Goal: Obtain resource: Obtain resource

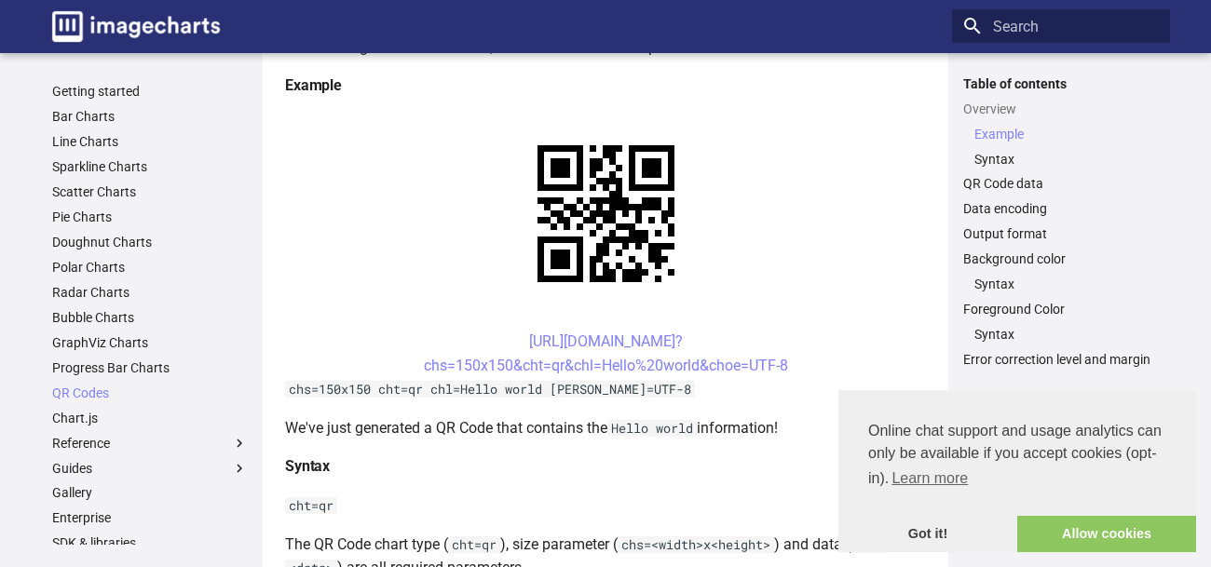
scroll to position [388, 0]
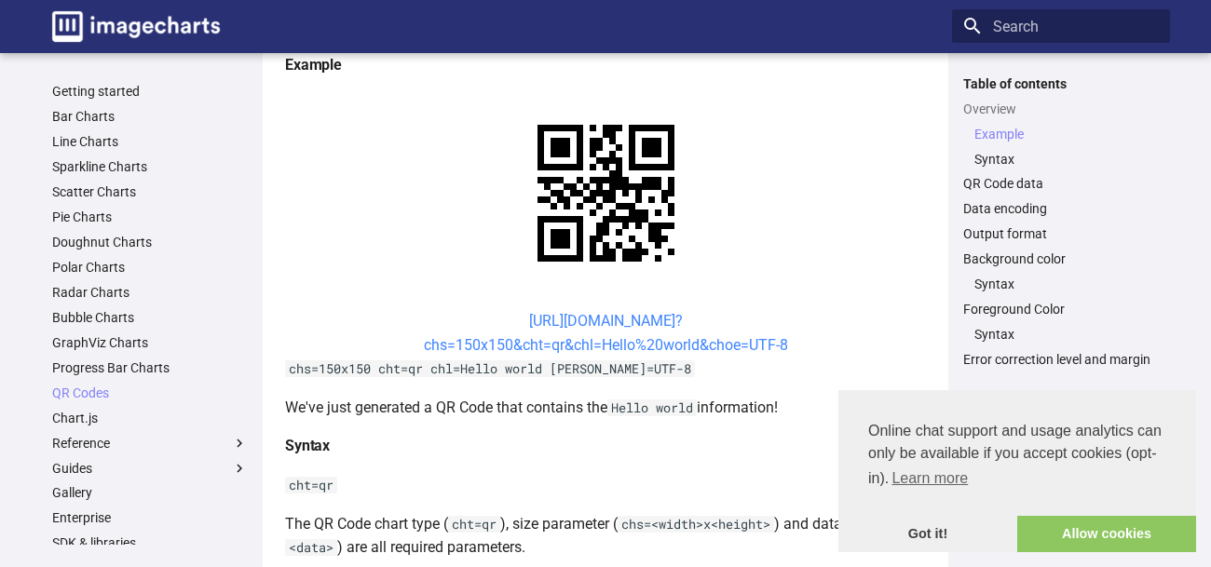
click at [509, 318] on link "[URL][DOMAIN_NAME]? chs=150x150&cht=qr&chl=Hello%20world&choe=UTF-8" at bounding box center [606, 333] width 364 height 42
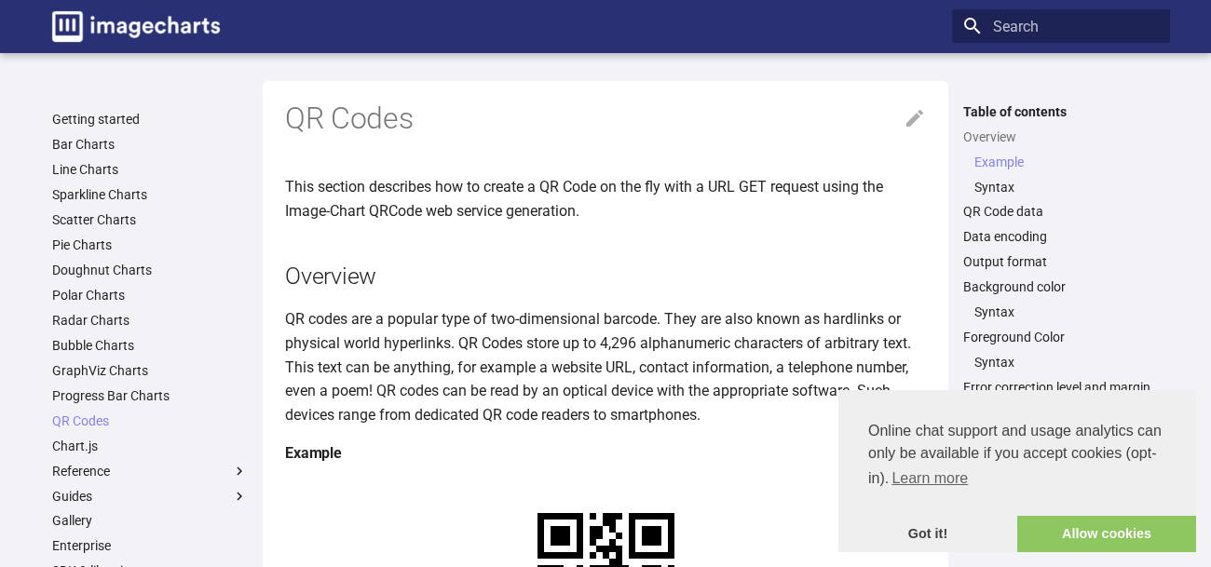
scroll to position [386, 0]
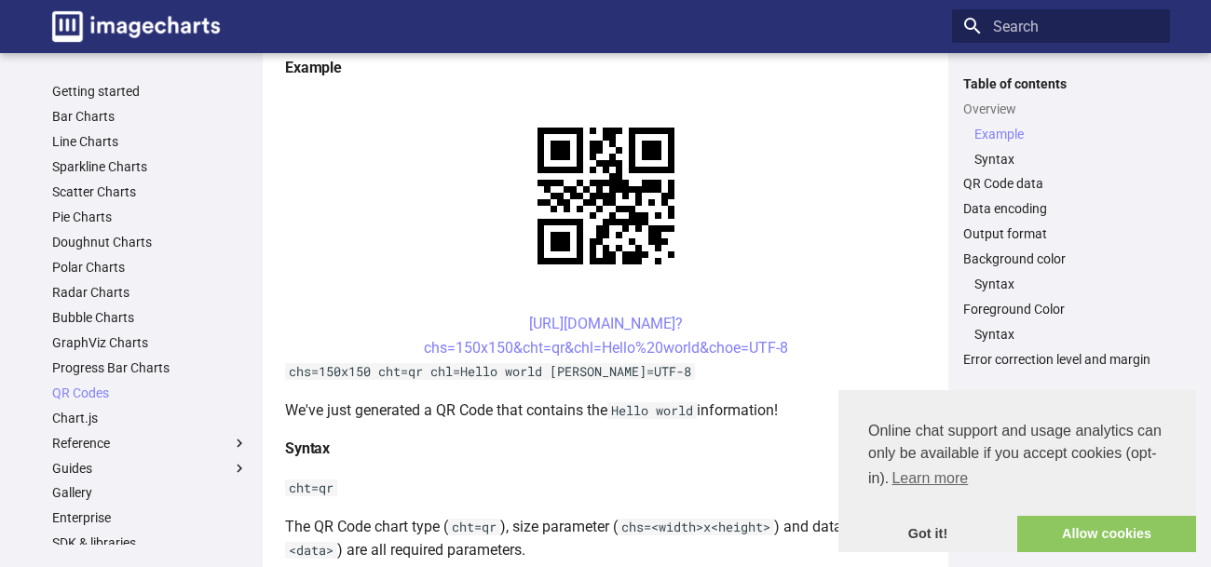
drag, startPoint x: 419, startPoint y: 319, endPoint x: 813, endPoint y: 343, distance: 394.8
click at [813, 343] on center "[URL][DOMAIN_NAME]? chs=150x150&cht=qr&chl=Hello%20world&choe=UTF-8" at bounding box center [605, 336] width 641 height 48
copy link "[URL][DOMAIN_NAME]? chs=150x150&cht=qr&chl=Hello%20world&choe=UTF-8"
click at [813, 343] on center "[URL][DOMAIN_NAME]? chs=150x150&cht=qr&chl=Hello%20world&choe=UTF-8" at bounding box center [605, 336] width 641 height 48
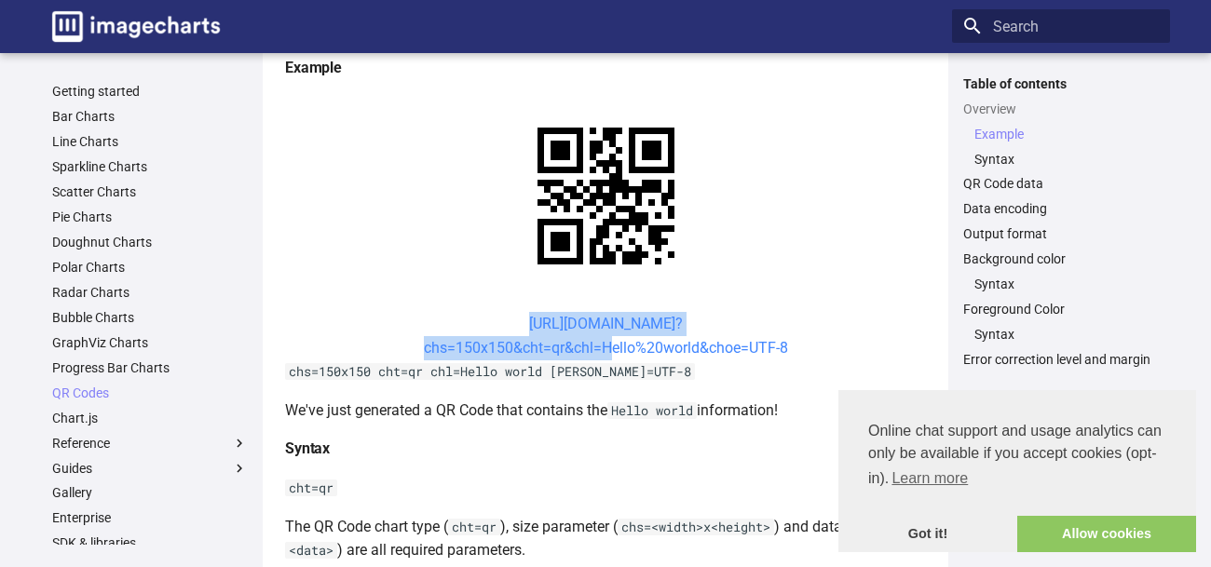
drag, startPoint x: 483, startPoint y: 321, endPoint x: 601, endPoint y: 355, distance: 123.0
click at [601, 355] on center "[URL][DOMAIN_NAME]? chs=150x150&cht=qr&chl=Hello%20world&choe=UTF-8" at bounding box center [605, 336] width 641 height 48
copy link "[URL][DOMAIN_NAME]? chs=150x150&cht=qr&chl="
